Goal: Check status: Check status

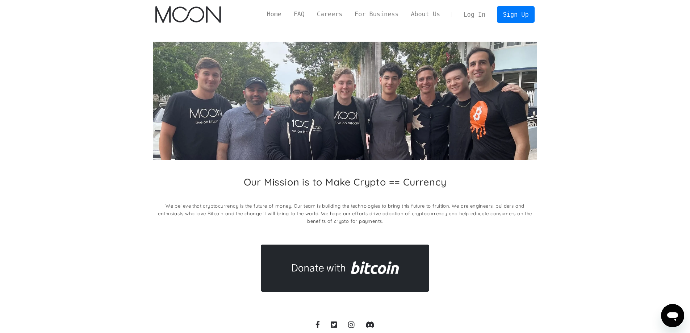
click at [472, 12] on link "Log In" at bounding box center [475, 15] width 34 height 16
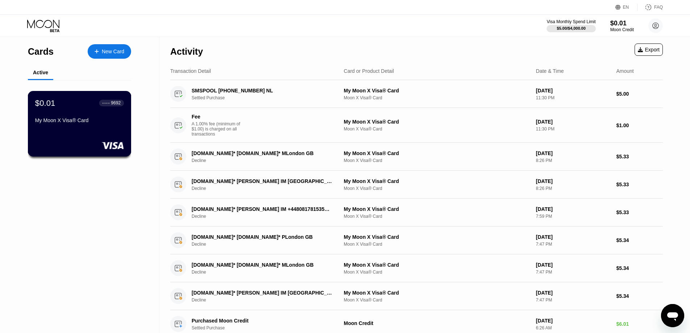
click at [102, 139] on div "$0.01 ● ● ● ● 9692 My Moon X Visa® Card" at bounding box center [80, 124] width 104 height 66
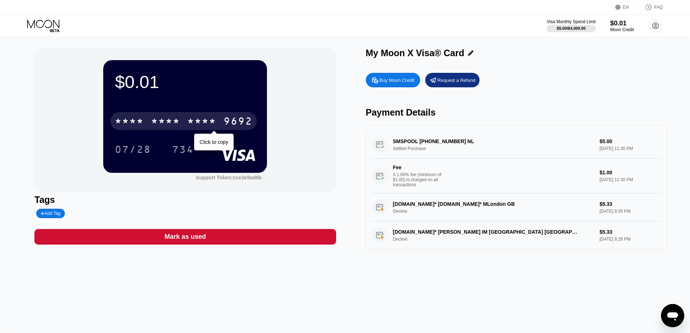
click at [162, 122] on div "* * * *" at bounding box center [165, 122] width 29 height 12
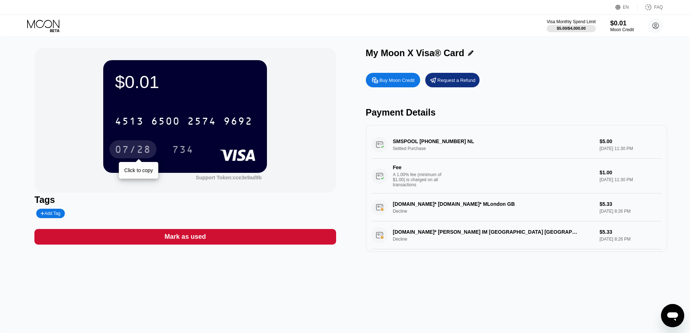
click at [141, 154] on div "07/28" at bounding box center [133, 151] width 36 height 12
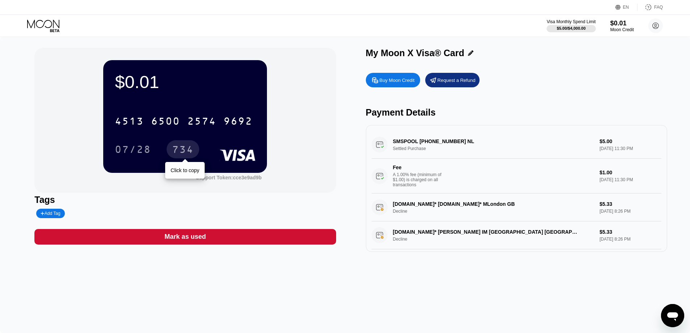
click at [184, 149] on div "734" at bounding box center [183, 151] width 22 height 12
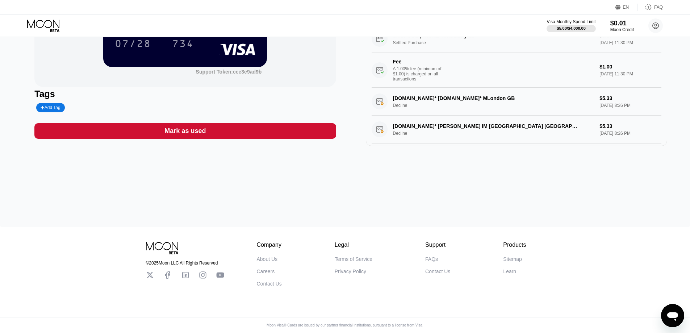
scroll to position [111, 0]
click at [501, 179] on div "$0.01 4513 6500 2574 9692 07/28 734 Support Token: cce3e9ad9b Tags Add Tag Mark…" at bounding box center [345, 79] width 690 height 296
click at [185, 272] on icon at bounding box center [185, 275] width 9 height 9
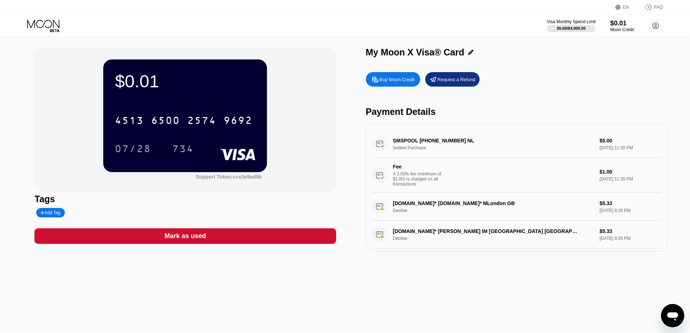
scroll to position [0, 0]
